Goal: Task Accomplishment & Management: Use online tool/utility

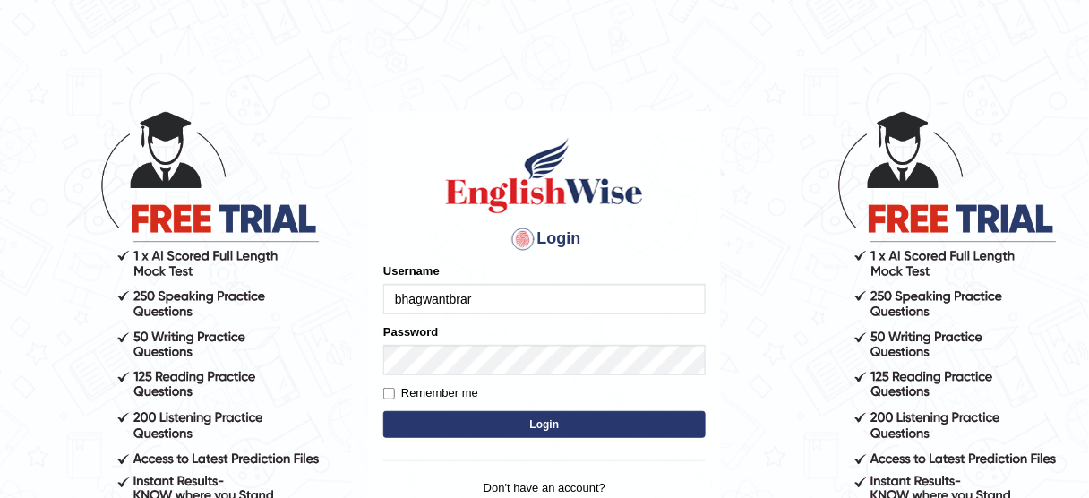
click at [523, 295] on input "bhagwantbrar" at bounding box center [544, 299] width 322 height 30
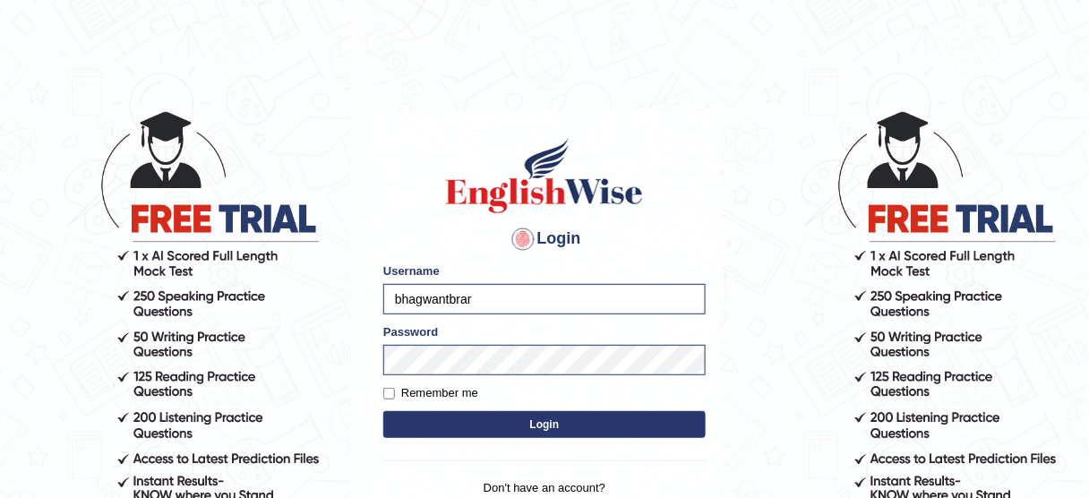
type input "Aqsaanees"
click at [533, 424] on button "Login" at bounding box center [544, 424] width 322 height 27
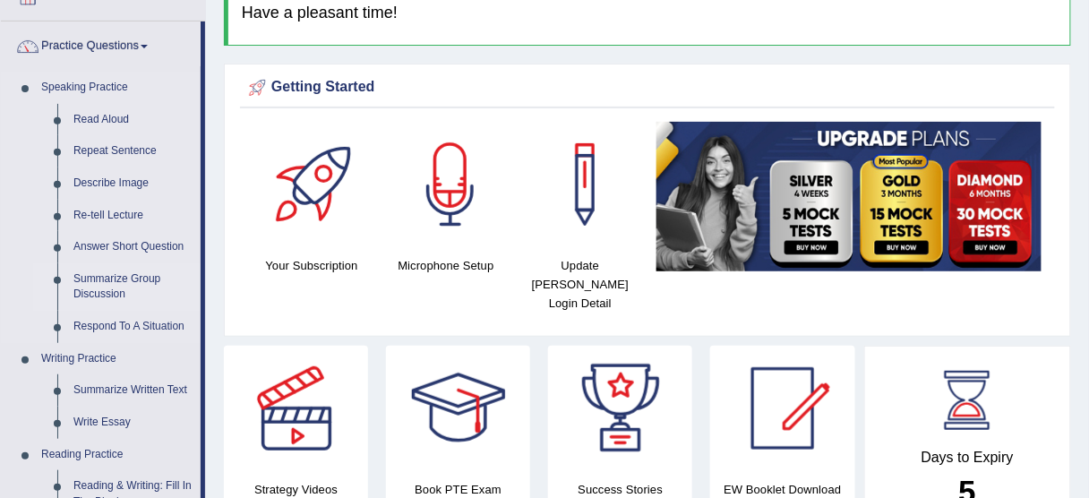
scroll to position [143, 0]
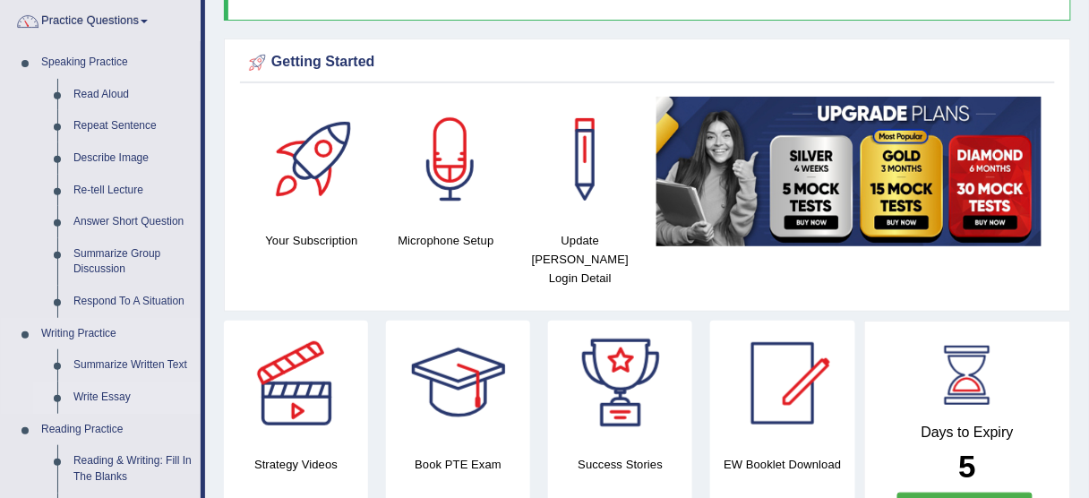
click at [119, 397] on link "Write Essay" at bounding box center [132, 397] width 135 height 32
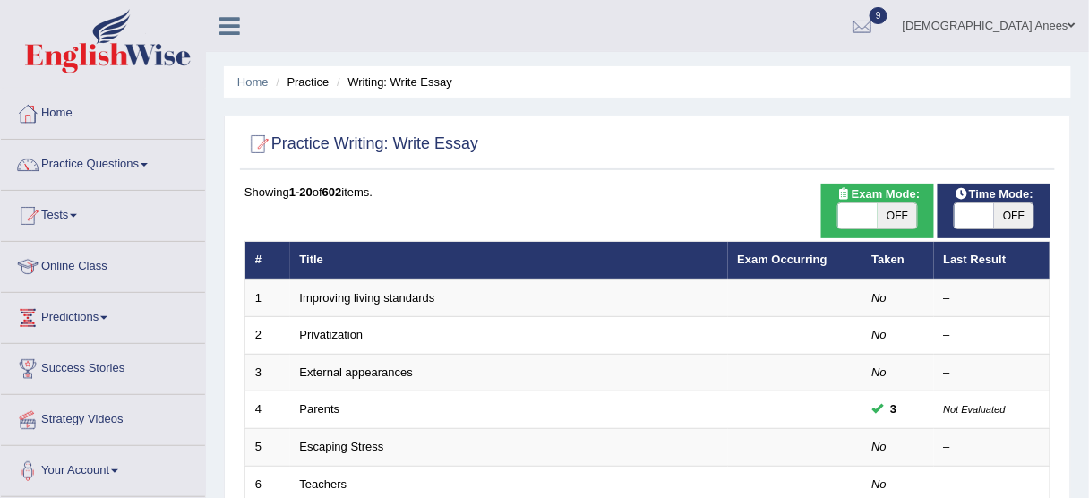
click at [886, 230] on div "Exam Mode: ON OFF" at bounding box center [877, 211] width 113 height 55
click at [891, 219] on span "OFF" at bounding box center [896, 215] width 39 height 25
checkbox input "true"
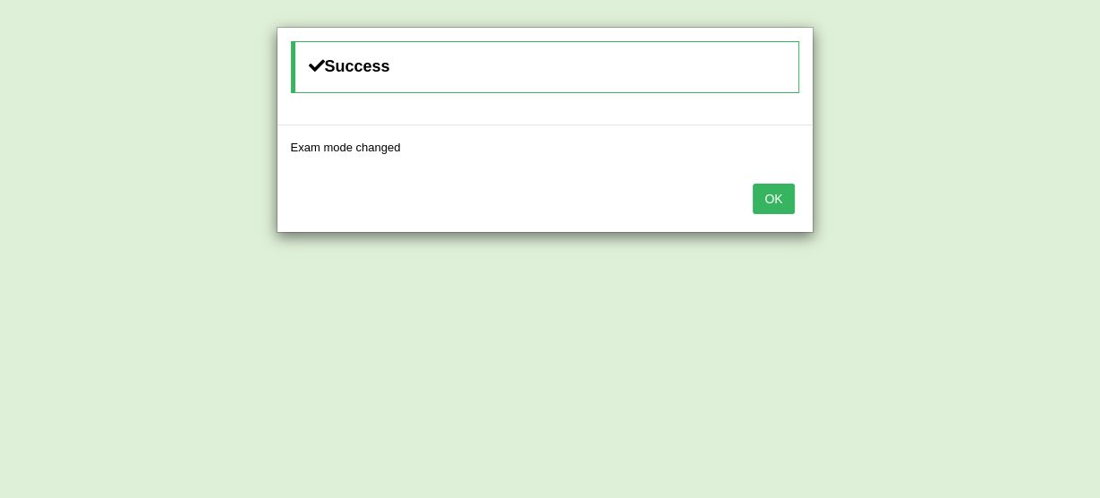
click at [782, 200] on button "OK" at bounding box center [773, 199] width 41 height 30
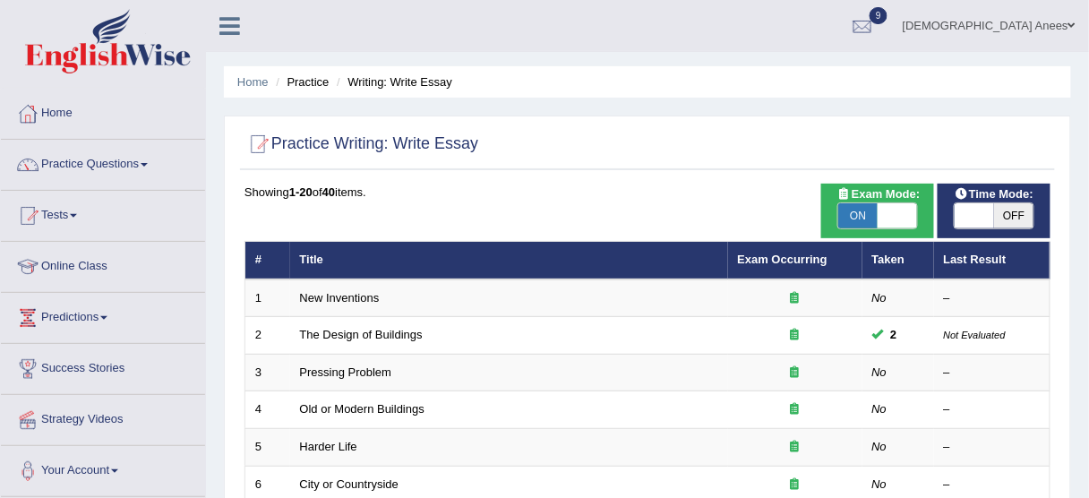
click at [852, 214] on span "ON" at bounding box center [857, 215] width 39 height 25
checkbox input "false"
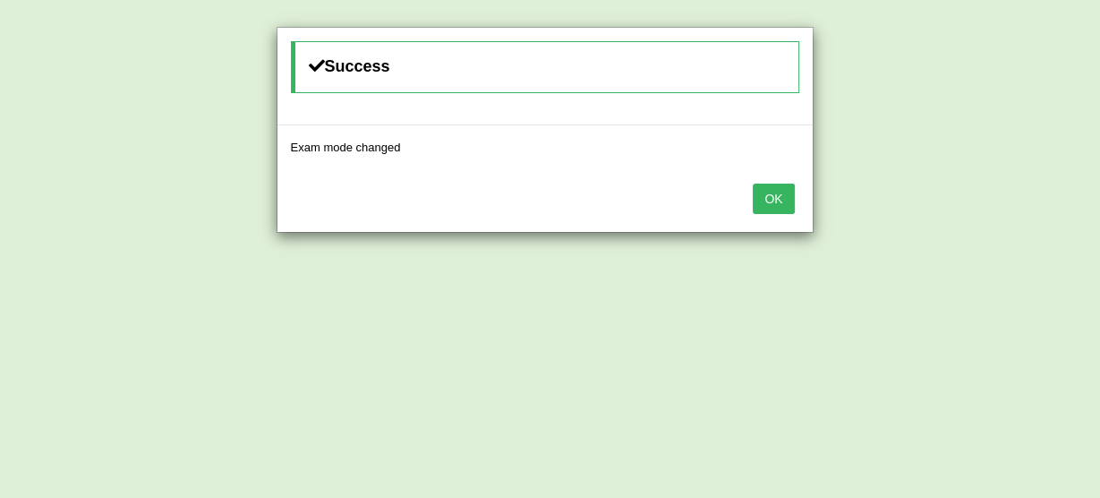
click at [756, 203] on button "OK" at bounding box center [773, 199] width 41 height 30
